Goal: Task Accomplishment & Management: Complete application form

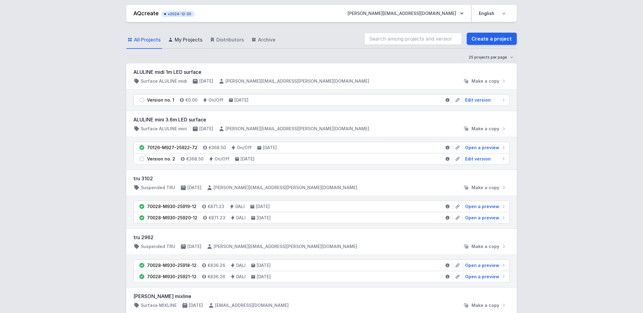
click at [195, 46] on link "My Projects" at bounding box center [185, 40] width 37 height 18
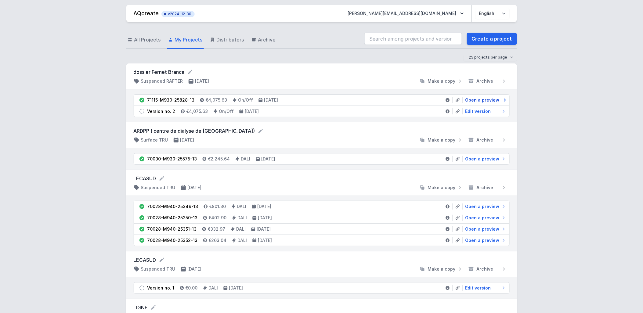
click at [483, 99] on span "Open a preview" at bounding box center [482, 100] width 34 height 6
select select "M"
select select "3000"
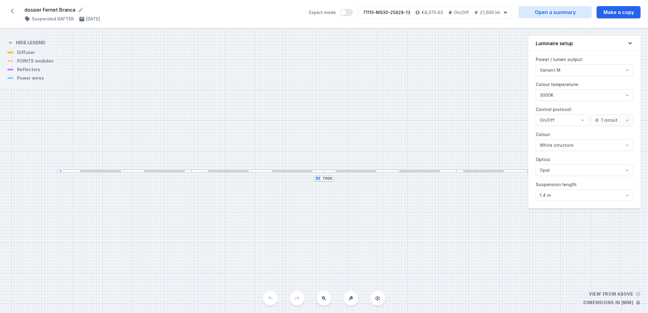
click at [11, 11] on icon at bounding box center [12, 11] width 3 height 5
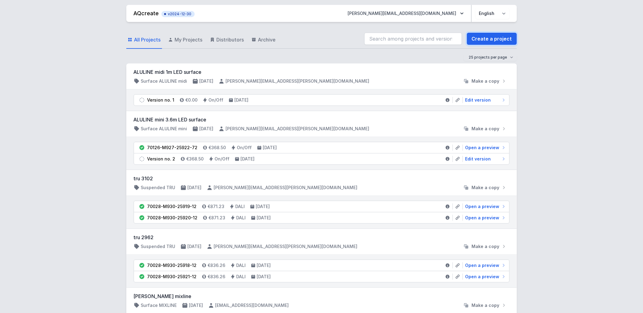
drag, startPoint x: 502, startPoint y: 38, endPoint x: 404, endPoint y: 313, distance: 291.1
click at [502, 38] on link "Create a project" at bounding box center [492, 39] width 50 height 12
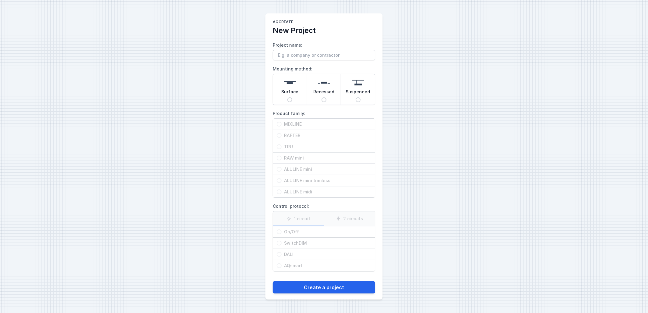
click at [321, 93] on span "Recessed" at bounding box center [324, 93] width 21 height 9
click at [322, 97] on input "Recessed" at bounding box center [324, 99] width 5 height 5
radio input "true"
click at [310, 136] on span "RAFTER" at bounding box center [327, 135] width 90 height 6
click at [282, 136] on input "RAFTER" at bounding box center [279, 135] width 5 height 5
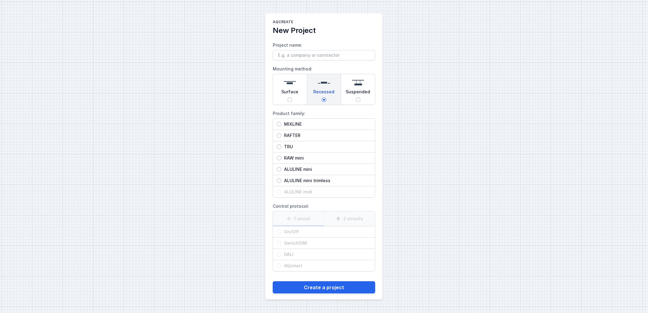
radio input "true"
click at [298, 234] on span "On/Off" at bounding box center [327, 232] width 90 height 6
click at [282, 234] on input "On/Off" at bounding box center [279, 232] width 5 height 5
radio input "true"
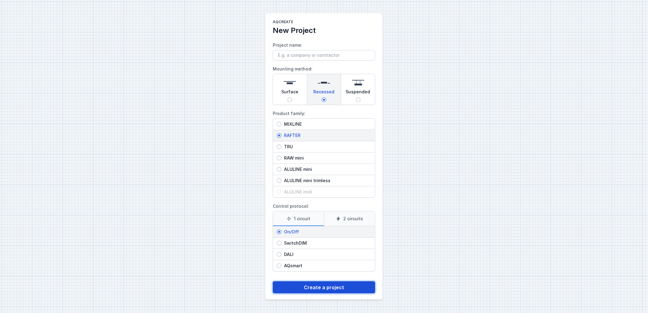
click at [318, 288] on button "Create a project" at bounding box center [324, 287] width 103 height 12
click at [296, 100] on div "Surface" at bounding box center [290, 89] width 34 height 31
click at [292, 100] on input "Surface" at bounding box center [290, 99] width 5 height 5
radio input "true"
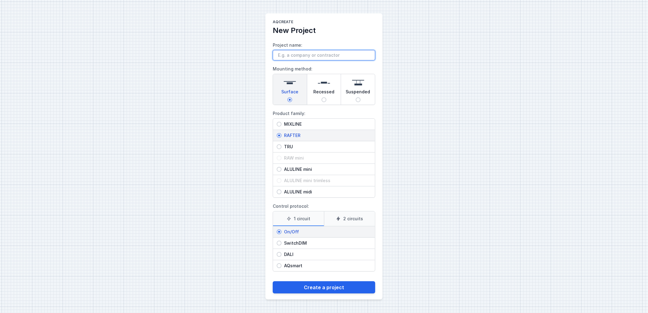
click at [309, 58] on input "Project name:" at bounding box center [324, 55] width 103 height 10
click at [295, 53] on input "AIGNAIT LE [PERSON_NAME] DES FETE" at bounding box center [324, 55] width 103 height 10
type input "AIGNAY LE [PERSON_NAME] DES FETE"
click at [323, 288] on button "Create a project" at bounding box center [324, 287] width 103 height 12
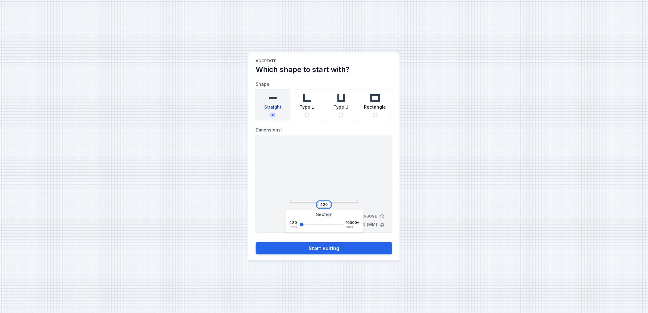
click at [321, 203] on input "420" at bounding box center [324, 204] width 10 height 5
click at [256, 242] on button "Start editing" at bounding box center [324, 248] width 137 height 12
type input "20000"
type input "10000"
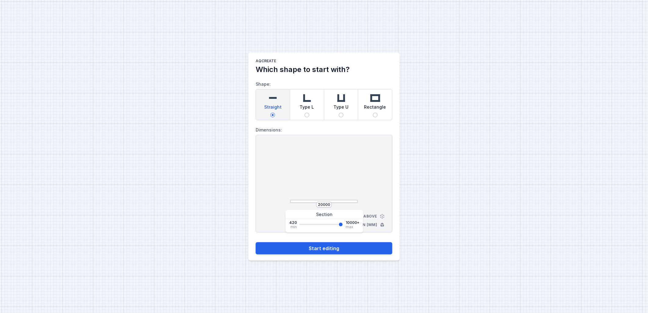
select select "M"
select select "3000"
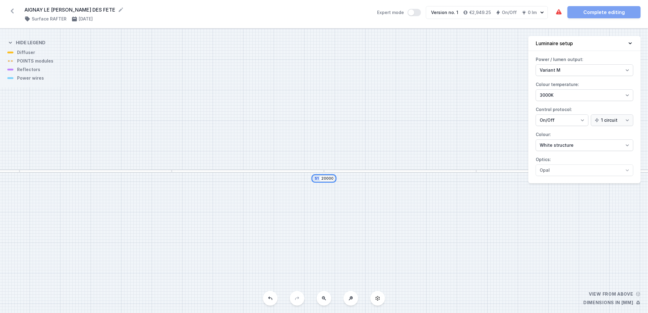
click at [327, 178] on input "20000" at bounding box center [327, 178] width 12 height 5
type input "2000"
type input "10000"
type input "1"
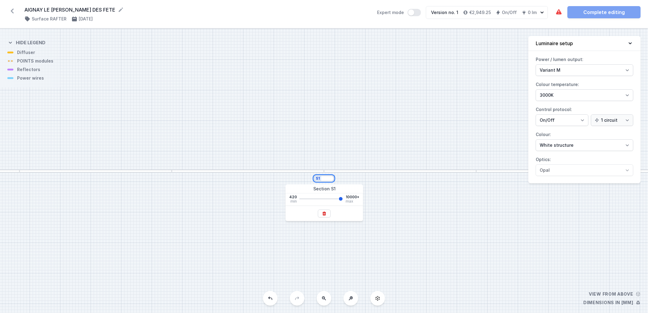
type input "10000"
type input "13"
type input "10000"
type input "134"
type input "10000"
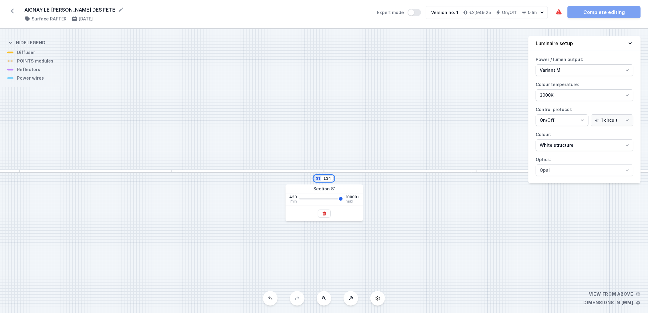
type input "1344"
type input "10000"
type input "1344"
drag, startPoint x: 327, startPoint y: 178, endPoint x: 330, endPoint y: 166, distance: 12.8
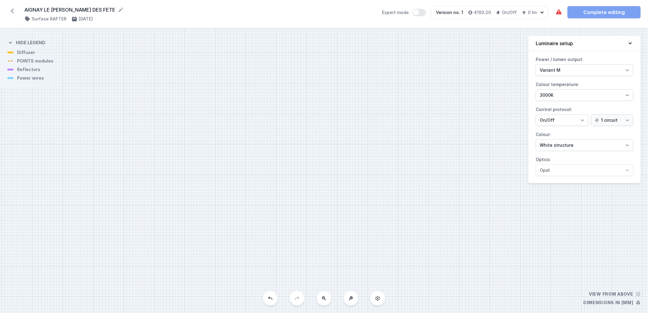
click at [330, 166] on div "S1 1344" at bounding box center [324, 171] width 648 height 284
click at [325, 304] on button at bounding box center [324, 298] width 15 height 15
click at [376, 300] on icon at bounding box center [377, 298] width 5 height 5
click at [331, 179] on input "1344" at bounding box center [328, 178] width 10 height 5
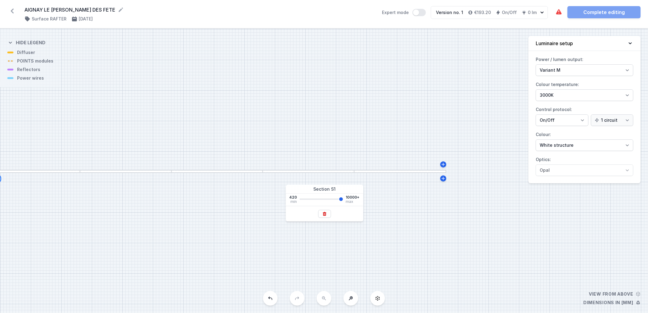
type input "20000"
type input "10000"
click at [313, 174] on div "S1 20000" at bounding box center [324, 171] width 648 height 284
click at [309, 171] on div at bounding box center [308, 171] width 91 height 3
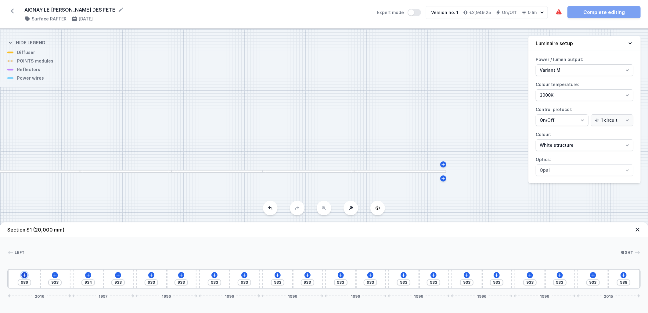
click at [24, 276] on icon at bounding box center [24, 274] width 3 height 3
click at [87, 275] on icon at bounding box center [88, 275] width 5 height 5
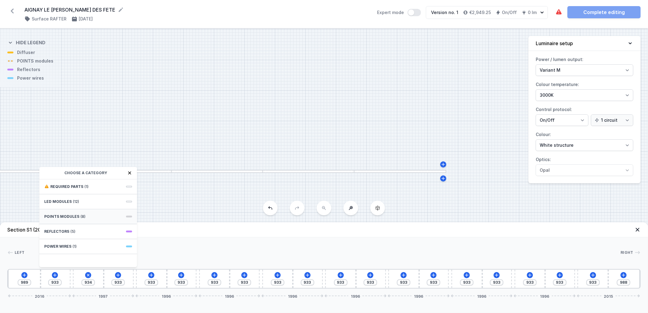
click at [95, 215] on div "POINTS modules (8)" at bounding box center [88, 216] width 98 height 15
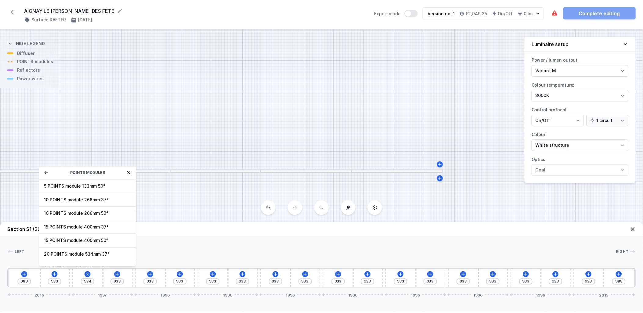
scroll to position [22, 0]
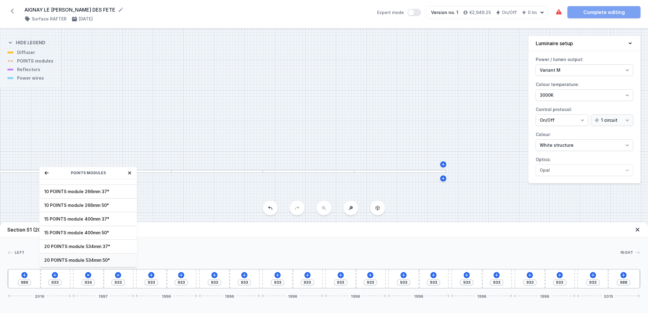
click at [112, 261] on span "20 POINTS module 534mm 50°" at bounding box center [88, 260] width 88 height 6
type input "400"
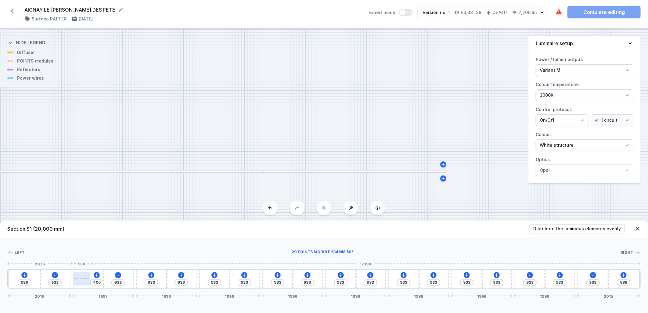
click at [83, 281] on div at bounding box center [82, 278] width 17 height 13
click at [84, 278] on div at bounding box center [82, 278] width 17 height 13
select select "2894"
click at [83, 262] on icon at bounding box center [81, 261] width 5 height 5
type input "399"
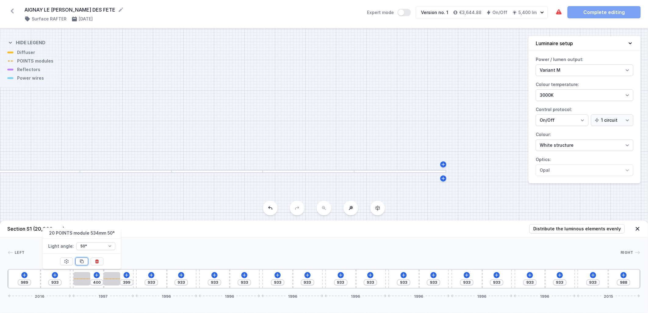
click at [85, 261] on button at bounding box center [81, 262] width 13 height 8
type input "399"
click at [85, 261] on button at bounding box center [81, 262] width 13 height 8
type input "399"
click at [85, 261] on button at bounding box center [81, 262] width 13 height 8
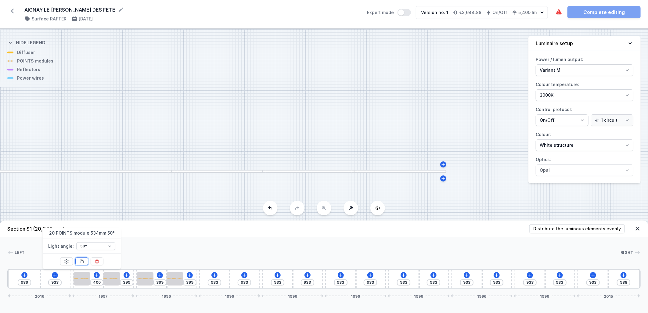
type input "399"
click at [85, 261] on button at bounding box center [81, 262] width 13 height 8
type input "399"
click at [85, 261] on button at bounding box center [81, 262] width 13 height 8
type input "399"
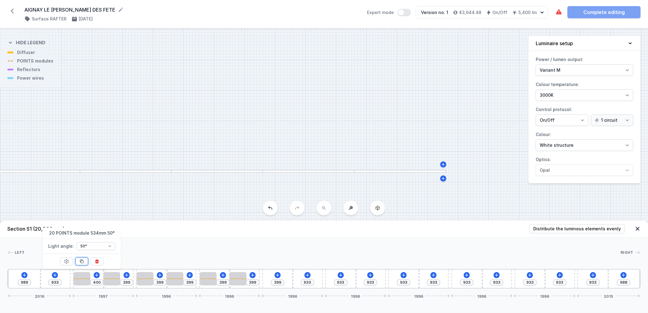
click at [85, 261] on button at bounding box center [81, 262] width 13 height 8
type input "399"
click at [85, 261] on button at bounding box center [81, 262] width 13 height 8
type input "399"
click at [85, 261] on button at bounding box center [81, 262] width 13 height 8
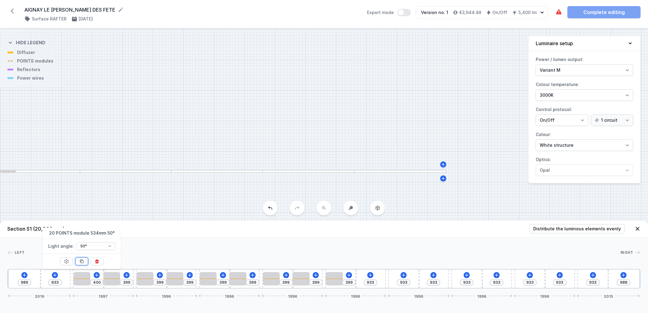
type input "399"
click at [85, 261] on button at bounding box center [81, 262] width 13 height 8
type input "399"
click at [85, 261] on button at bounding box center [81, 262] width 13 height 8
type input "399"
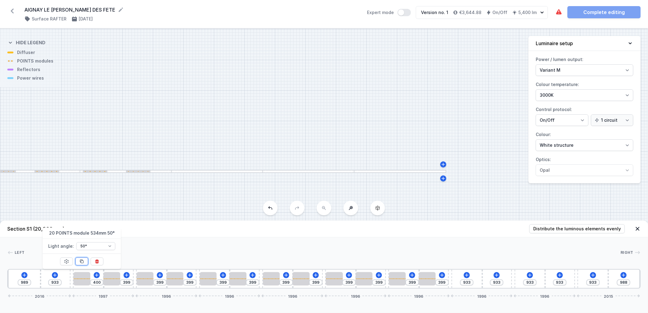
click at [85, 261] on button at bounding box center [81, 262] width 13 height 8
type input "399"
click at [85, 261] on button at bounding box center [81, 262] width 13 height 8
type input "399"
click at [85, 261] on button at bounding box center [81, 262] width 13 height 8
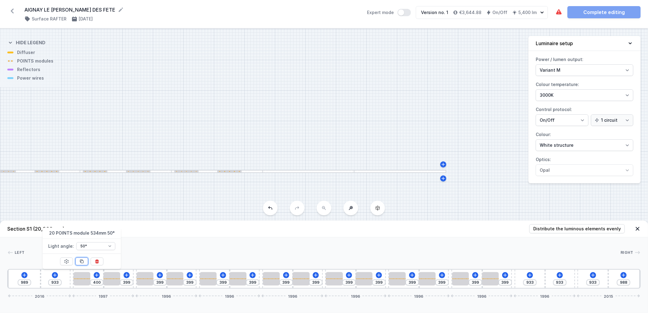
type input "399"
click at [85, 261] on button at bounding box center [81, 262] width 13 height 8
type input "399"
click at [85, 261] on button at bounding box center [81, 262] width 13 height 8
type input "399"
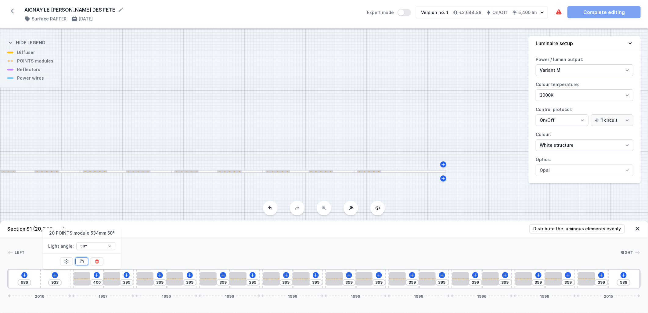
click at [85, 261] on button at bounding box center [81, 262] width 13 height 8
type input "454"
click at [85, 261] on button at bounding box center [81, 262] width 13 height 8
click at [16, 275] on icon at bounding box center [15, 275] width 5 height 5
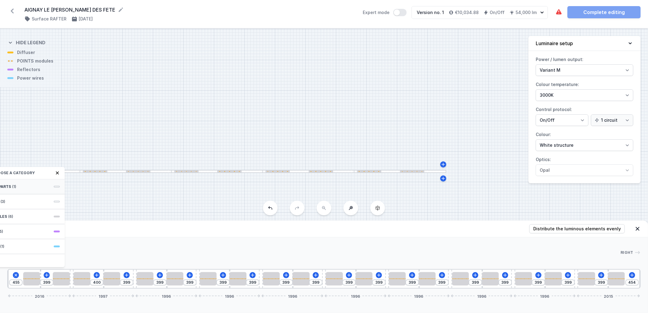
click at [37, 190] on div "Required parts (1)" at bounding box center [16, 186] width 98 height 15
click at [37, 190] on div "Hole for power supply cable" at bounding box center [16, 186] width 98 height 14
type input "375"
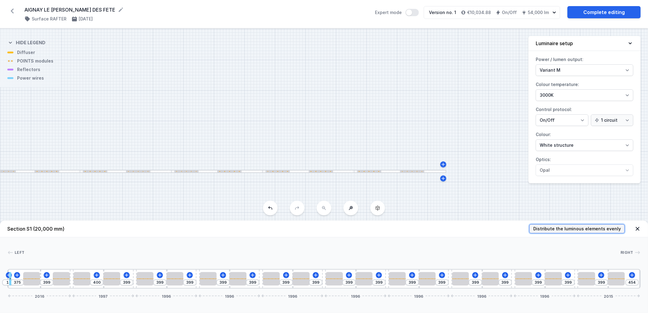
click at [562, 227] on span "Distribute the luminous elements evenly" at bounding box center [578, 229] width 88 height 6
type input "76"
type input "41"
type input "116"
type input "81"
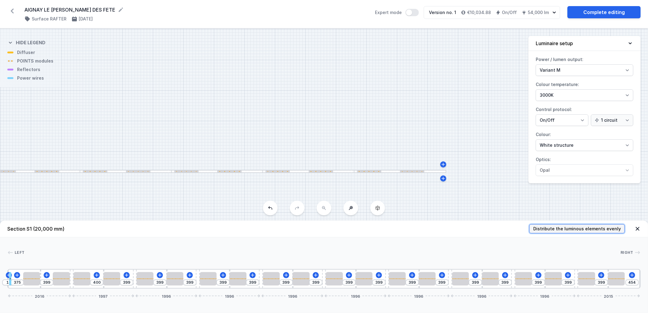
type input "156"
type input "121"
type input "196"
type input "161"
type input "236"
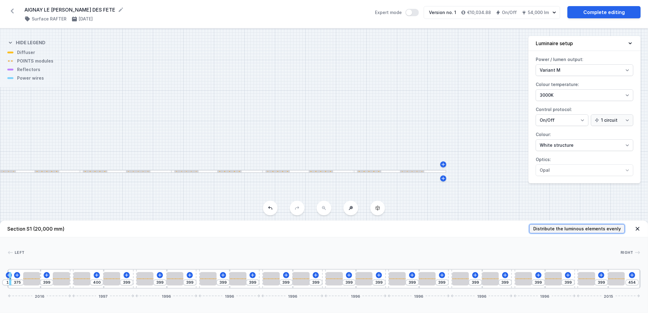
type input "201"
type input "276"
type input "241"
type input "316"
type input "281"
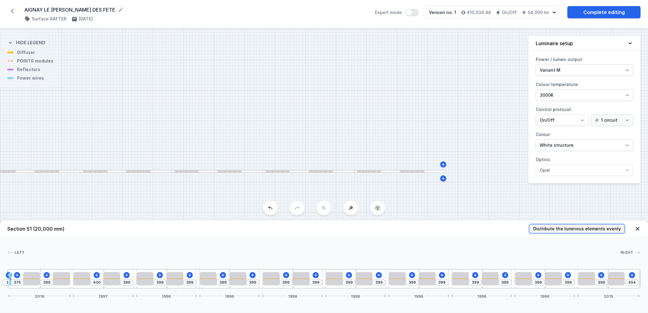
type input "356"
type input "321"
type input "396"
type input "416"
type input "340"
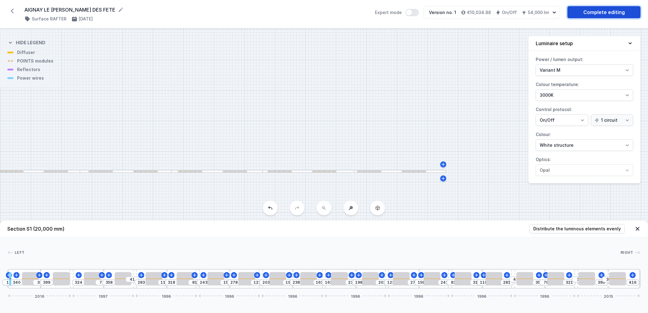
click at [598, 8] on link "Complete editing" at bounding box center [604, 12] width 73 height 12
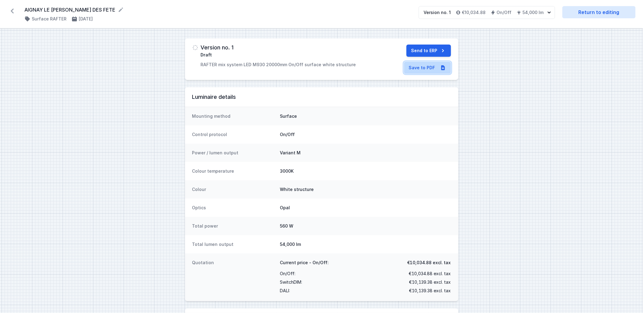
click at [434, 67] on link "Save to PDF" at bounding box center [427, 68] width 47 height 12
click at [15, 10] on icon at bounding box center [12, 11] width 10 height 10
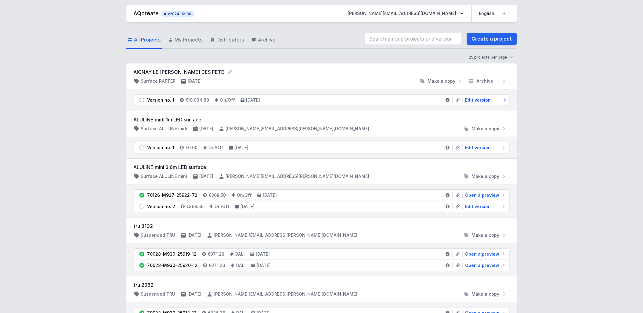
click at [472, 100] on span "Edit version" at bounding box center [478, 100] width 26 height 6
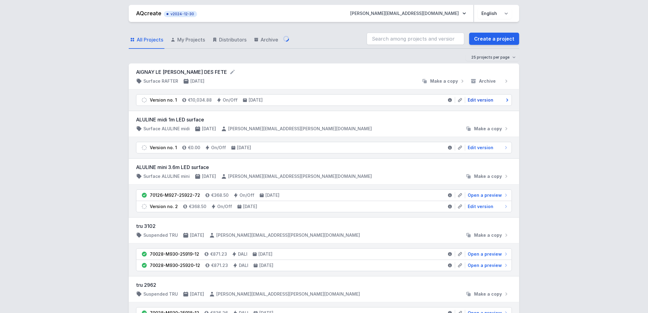
select select "M"
select select "3000"
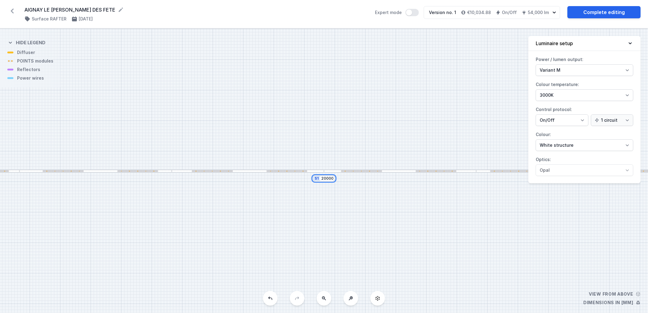
click at [327, 179] on input "20000" at bounding box center [327, 178] width 12 height 5
click at [328, 179] on input "20000" at bounding box center [327, 178] width 12 height 5
click at [331, 178] on input "20000" at bounding box center [327, 178] width 12 height 5
type input "2000"
type input "10000"
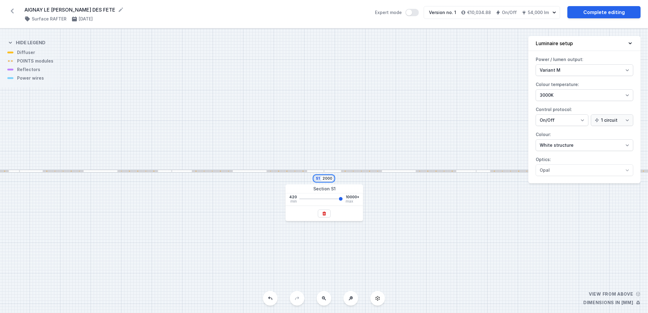
type input "200"
type input "10000"
type input "20"
type input "10000"
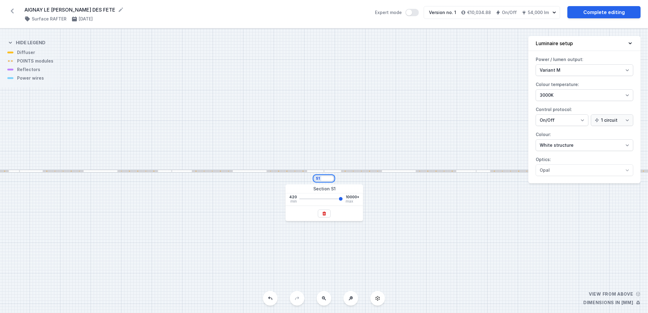
type input "1"
type input "10000"
type input "13"
type input "10000"
type input "134"
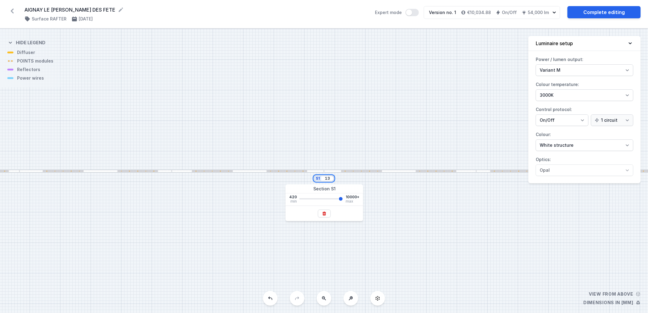
type input "10000"
type input "1344"
type input "10000"
type input "13440"
type input "10000"
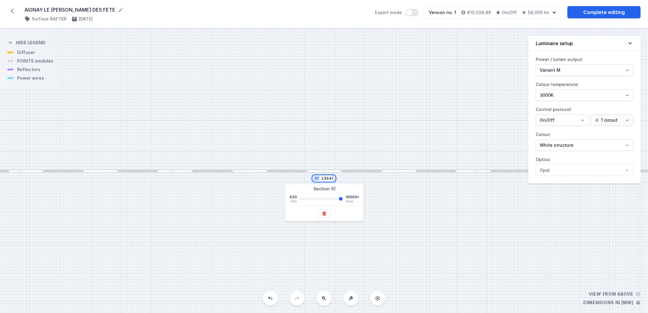
type input "13440"
type input "10000"
click at [429, 173] on div "S1 13440" at bounding box center [324, 171] width 648 height 284
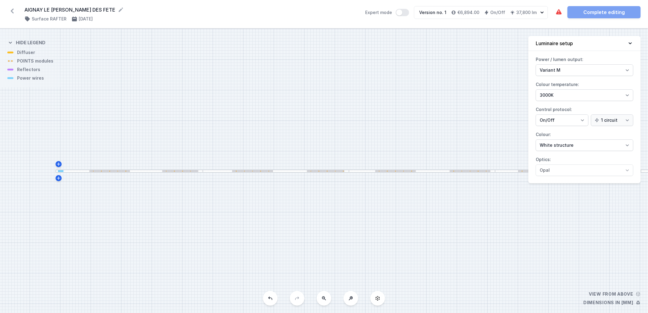
click at [429, 172] on div at bounding box center [422, 171] width 146 height 3
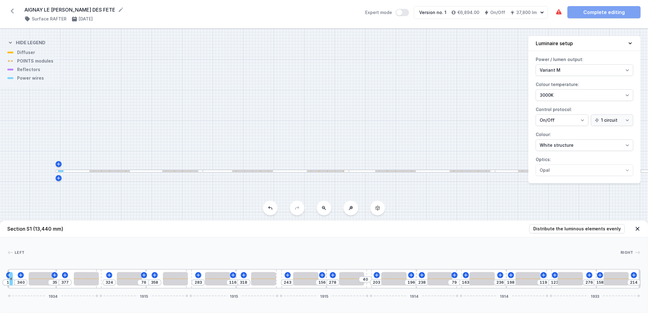
click at [554, 235] on header "Section S1 (13,440 mm) Distribute the luminous elements evenly" at bounding box center [324, 229] width 648 height 17
click at [556, 231] on span "Distribute the luminous elements evenly" at bounding box center [578, 229] width 88 height 6
type input "294"
type input "81"
type input "307"
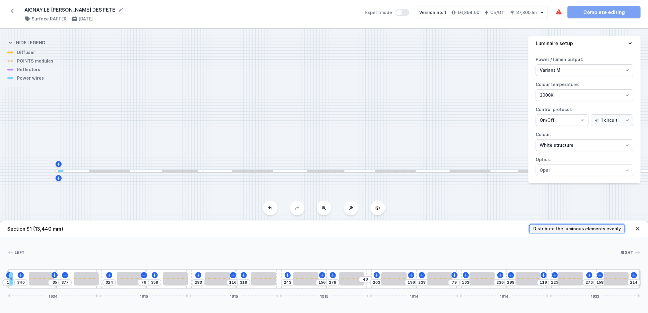
type input "268"
type input "132"
type input "256"
type input "217"
type input "182"
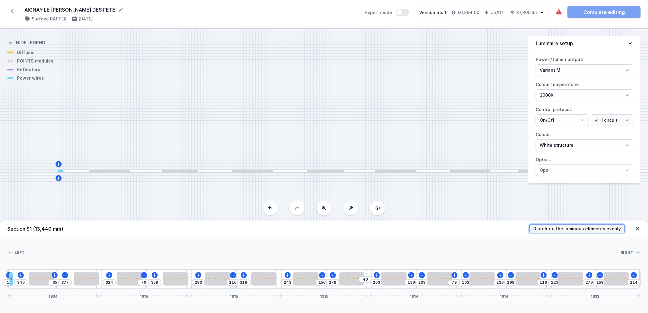
type input "206"
type input "166"
type input "233"
type input "155"
type input "163"
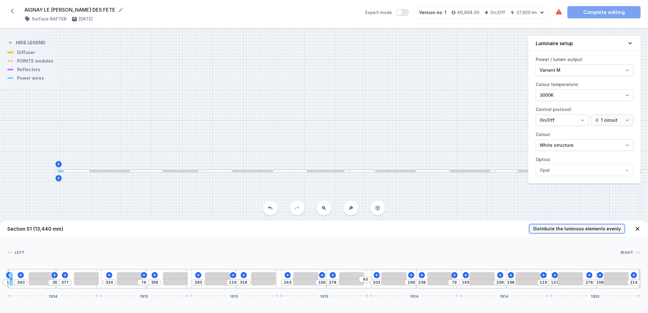
type input "115"
type input "284"
type input "104"
type input "213"
type input "65"
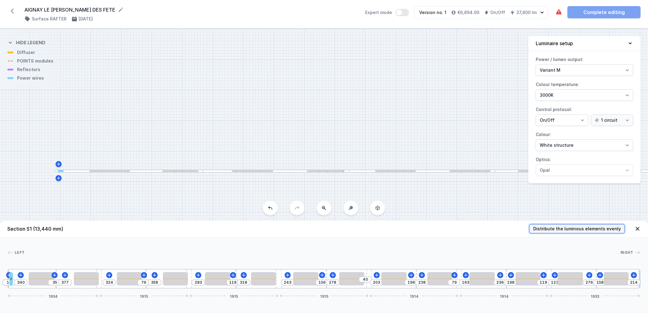
type input "334"
type input "54"
type input "263"
type input "15"
type input "384"
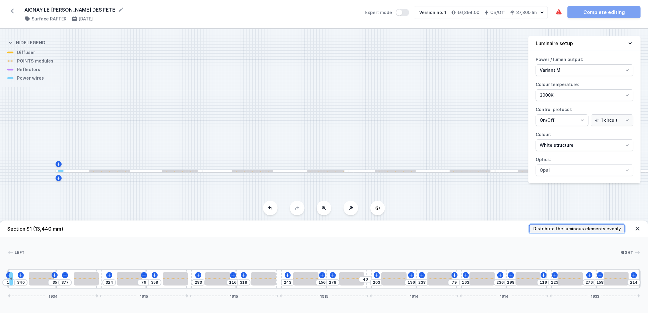
type input "4"
type input "368"
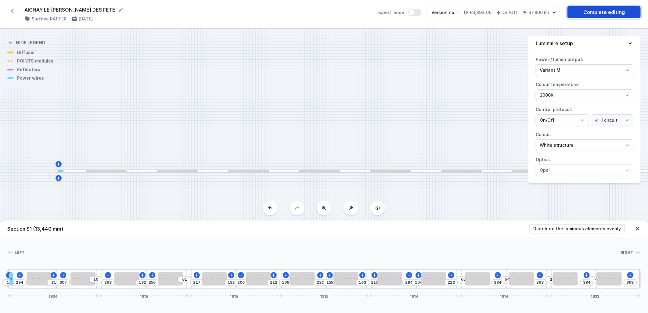
click at [596, 11] on link "Complete editing" at bounding box center [604, 12] width 73 height 12
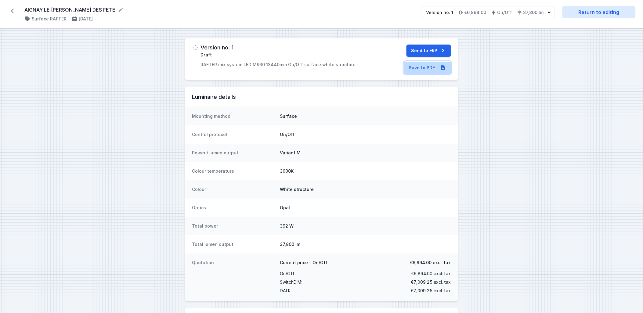
click at [431, 72] on link "Save to PDF" at bounding box center [427, 68] width 47 height 12
click at [443, 51] on icon "submit" at bounding box center [443, 50] width 2 height 3
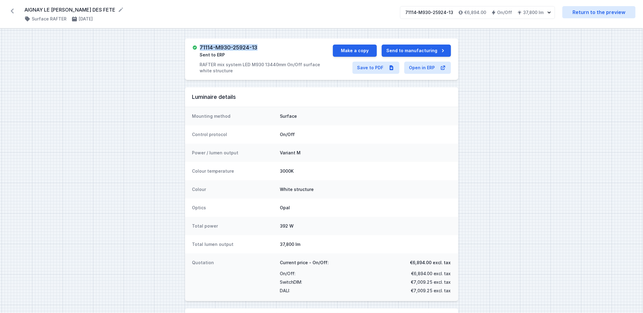
drag, startPoint x: 261, startPoint y: 47, endPoint x: 201, endPoint y: 47, distance: 60.1
click at [201, 47] on div "71114-M930-25924-13 Sent to ERP RAFTER mix system LED M930 13440mm On/Off surfa…" at bounding box center [266, 59] width 133 height 29
copy h3 "71114-M930-25924-13"
